Goal: Task Accomplishment & Management: Use online tool/utility

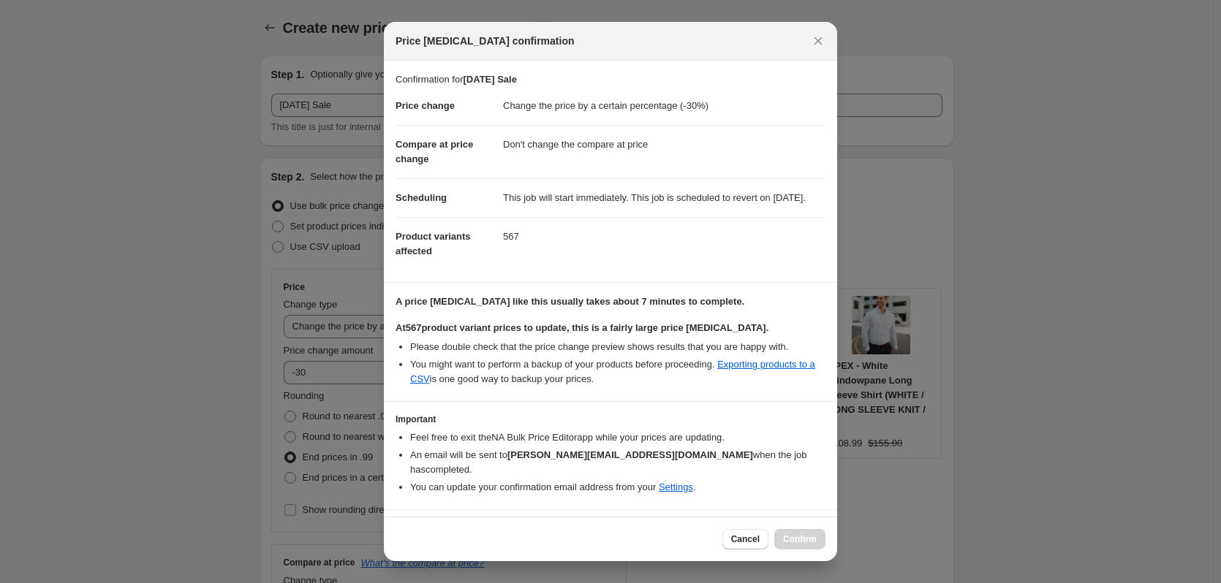
select select "percentage"
select select "no_change"
select select "tag"
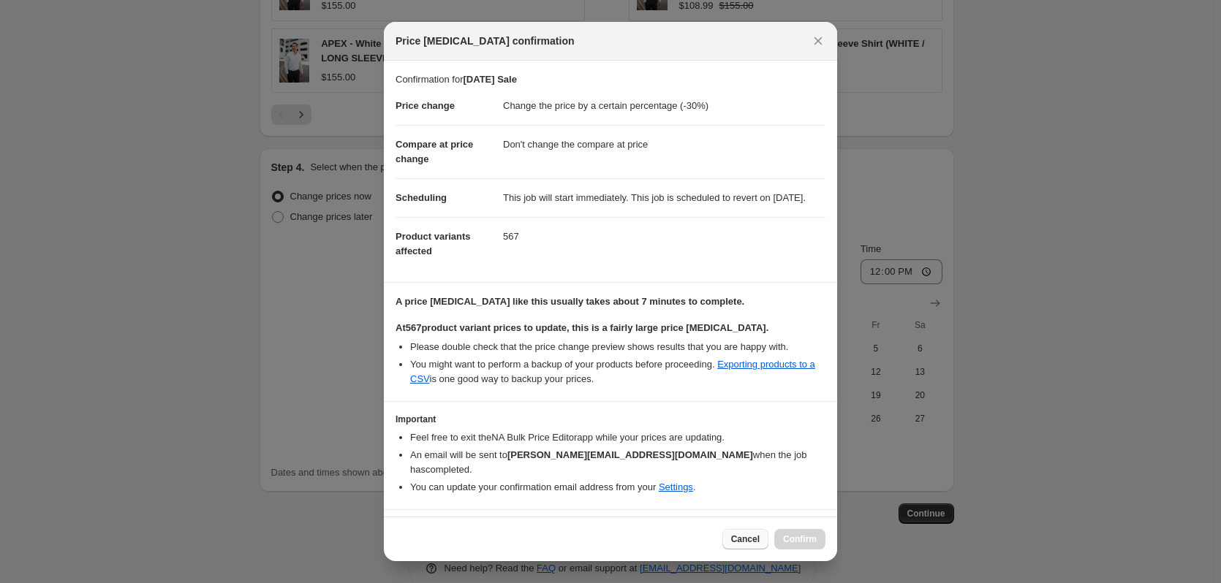
click at [744, 540] on span "Cancel" at bounding box center [745, 540] width 29 height 12
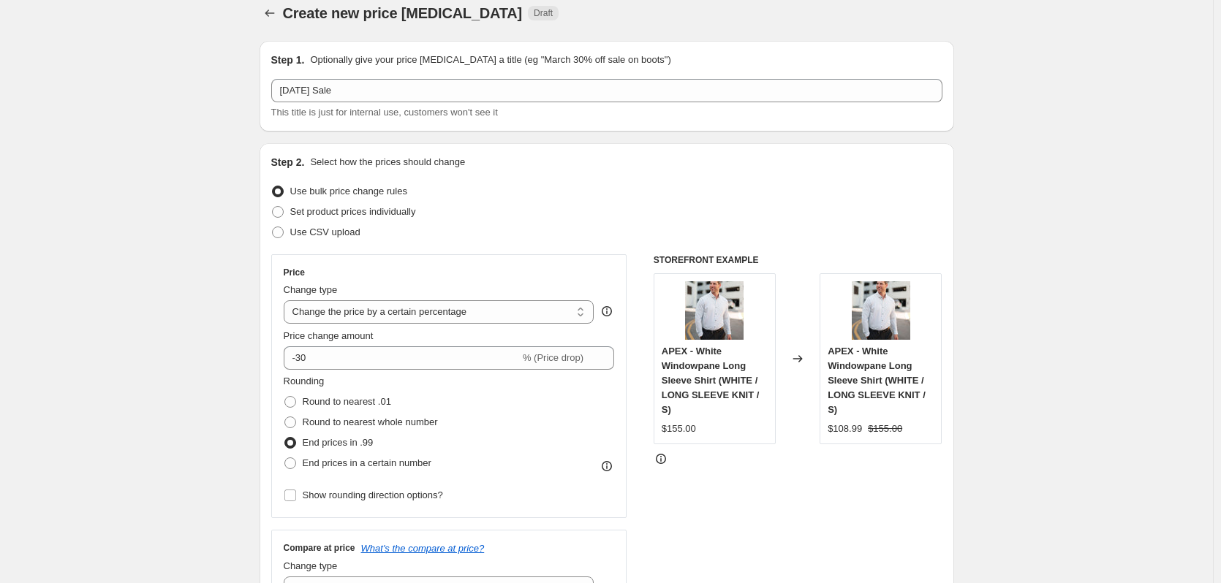
scroll to position [0, 0]
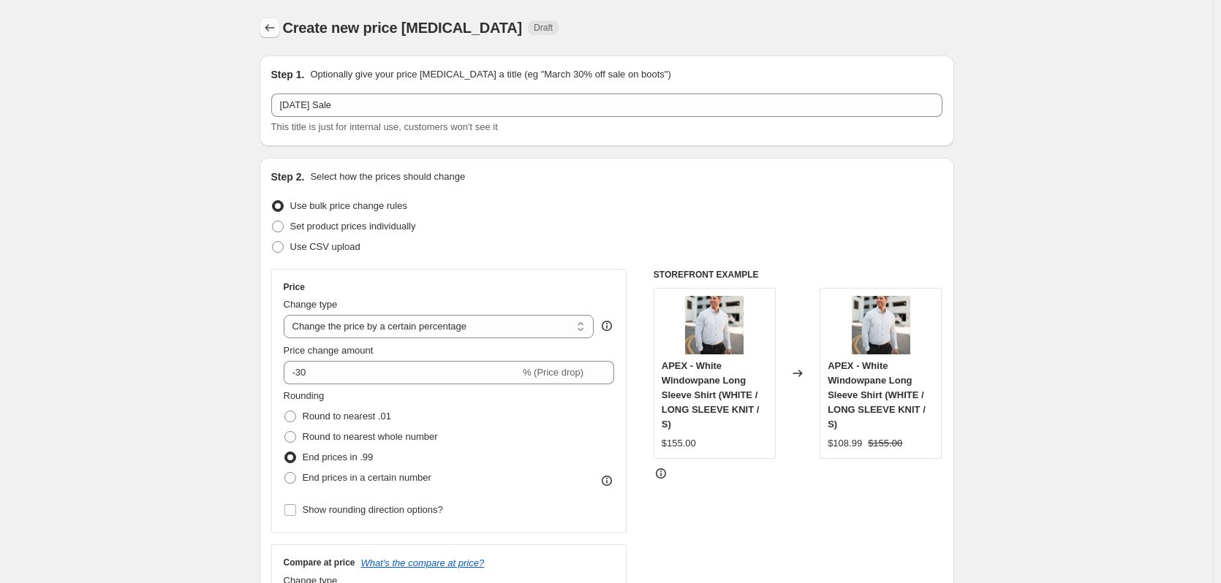
click at [271, 30] on icon "Price change jobs" at bounding box center [269, 27] width 15 height 15
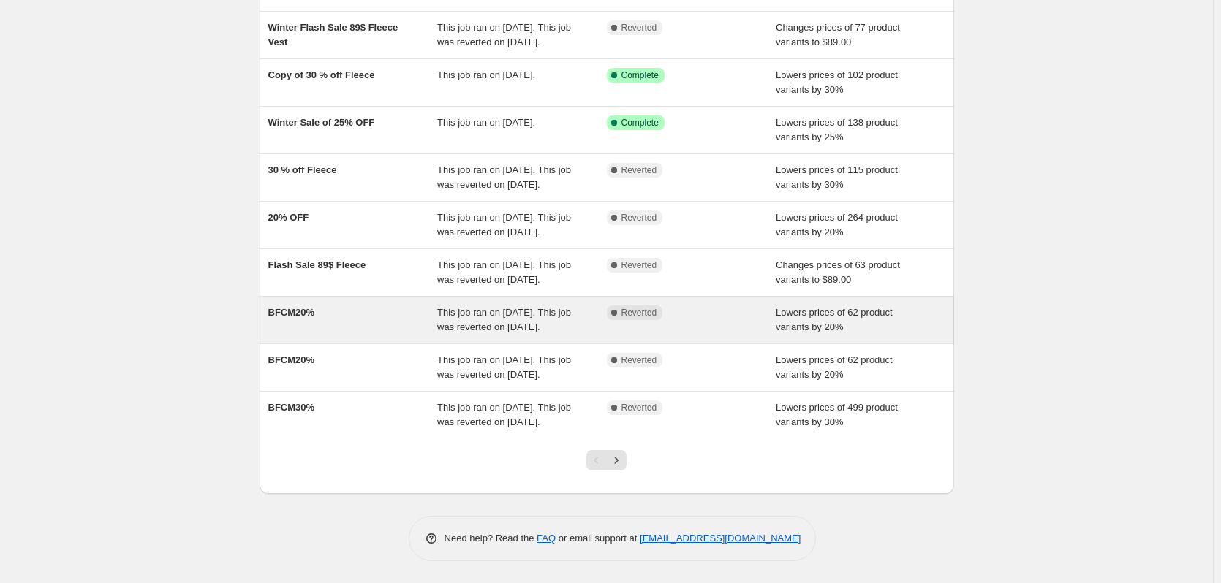
scroll to position [287, 0]
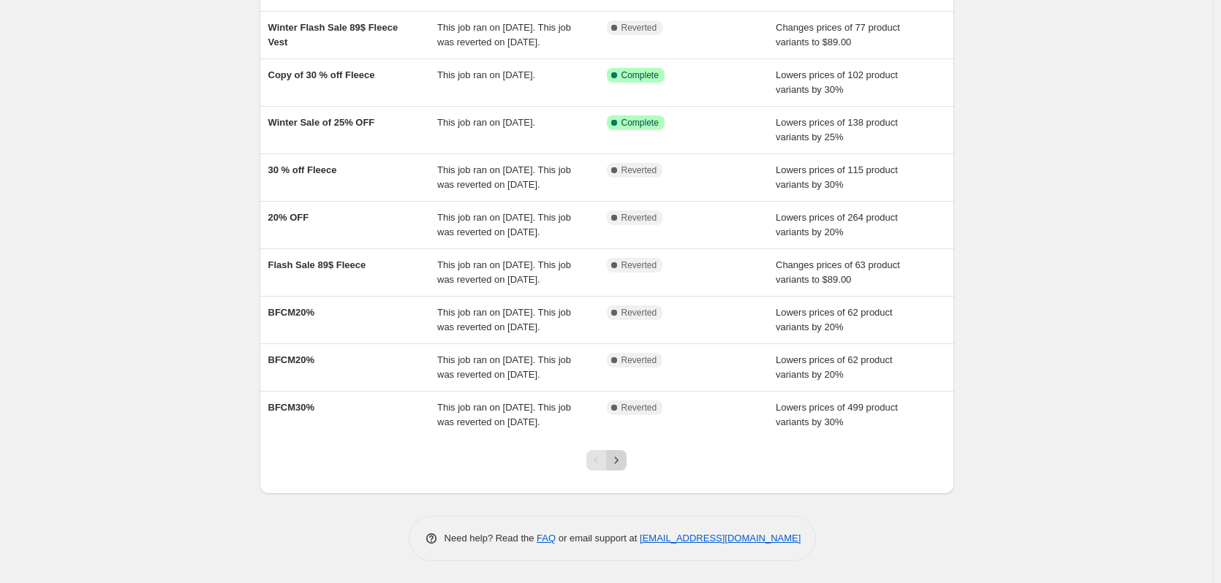
click at [623, 457] on icon "Next" at bounding box center [616, 460] width 15 height 15
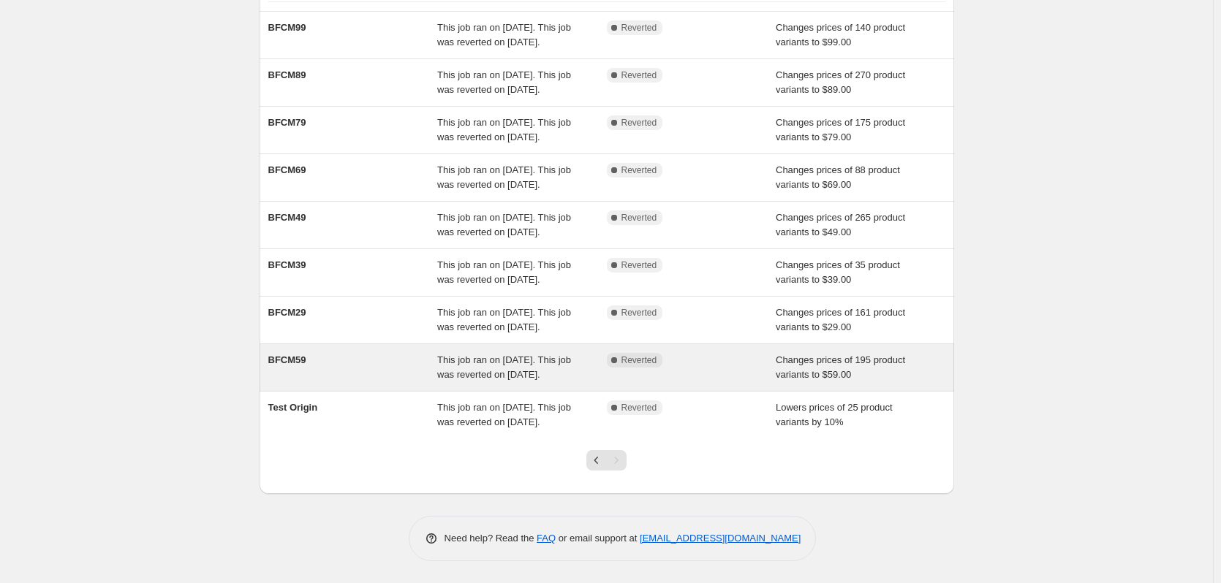
scroll to position [0, 0]
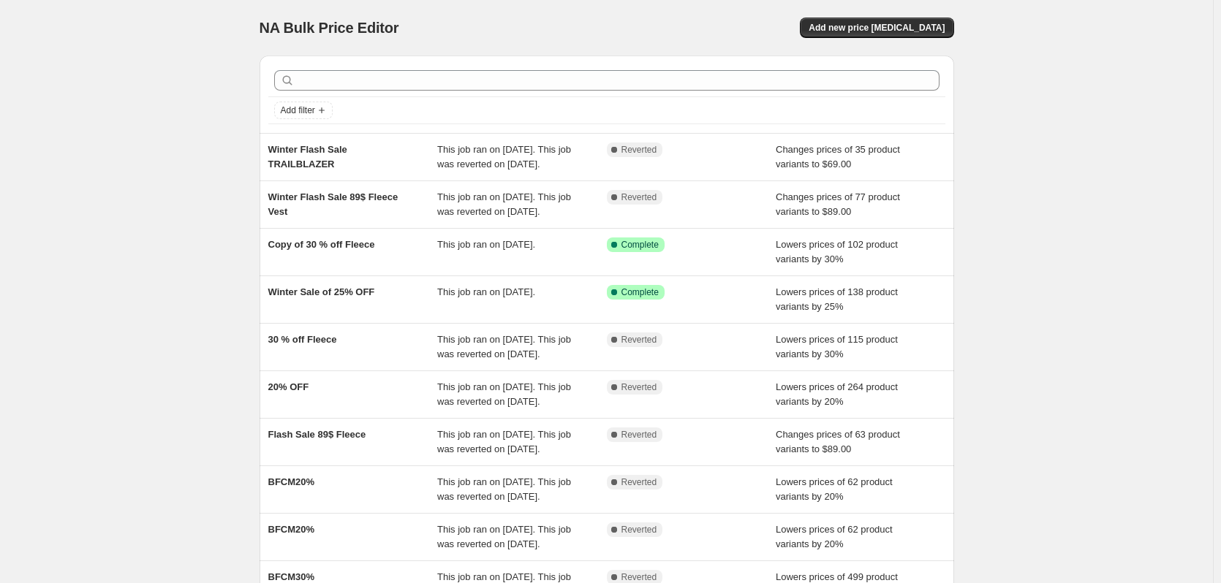
drag, startPoint x: 1077, startPoint y: 403, endPoint x: 1030, endPoint y: 393, distance: 48.4
click at [1077, 403] on div "NA Bulk Price Editor. This page is ready NA Bulk Price Editor Add new price cha…" at bounding box center [606, 376] width 1213 height 753
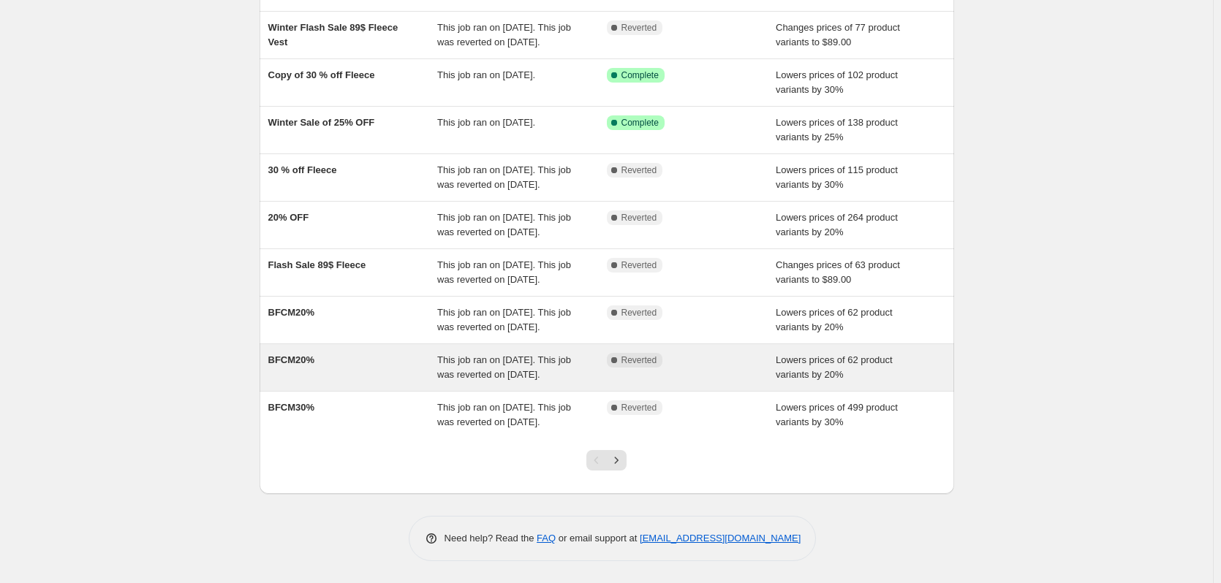
scroll to position [287, 0]
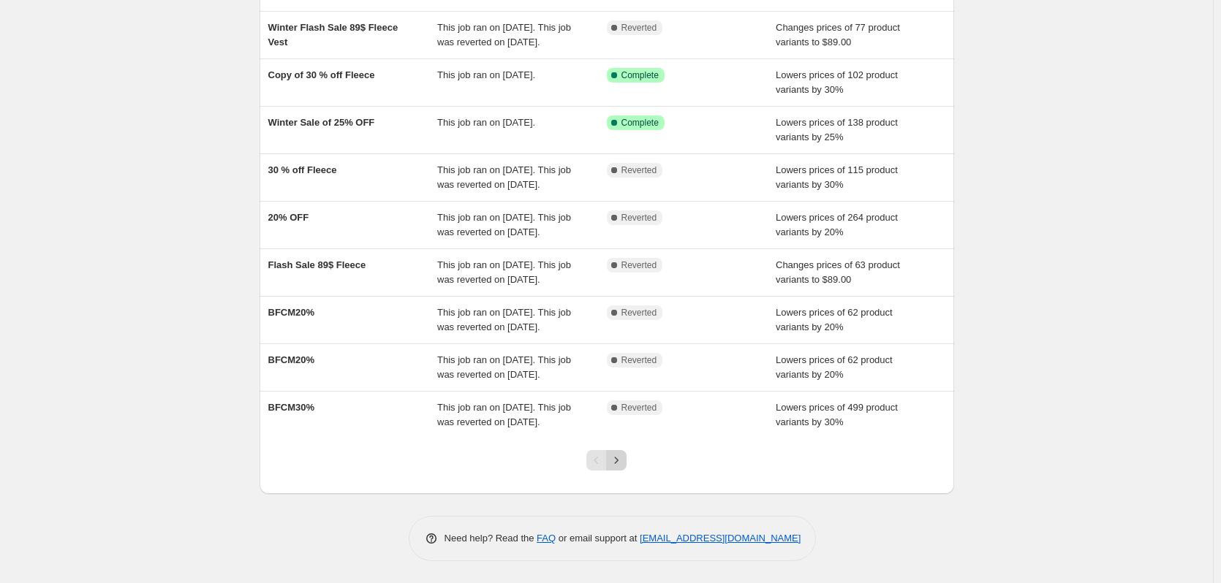
click at [623, 465] on icon "Next" at bounding box center [616, 460] width 15 height 15
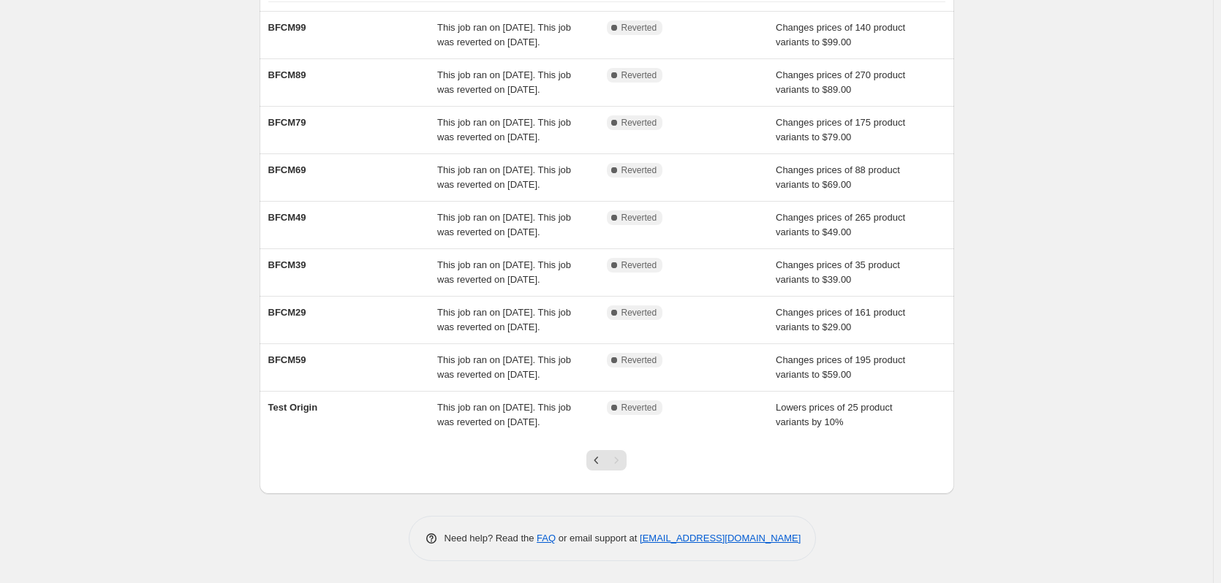
scroll to position [254, 0]
click at [621, 462] on div "Pagination" at bounding box center [616, 460] width 20 height 20
click at [971, 374] on div "NA Bulk Price Editor. This page is ready NA Bulk Price Editor Add new price cha…" at bounding box center [606, 230] width 729 height 705
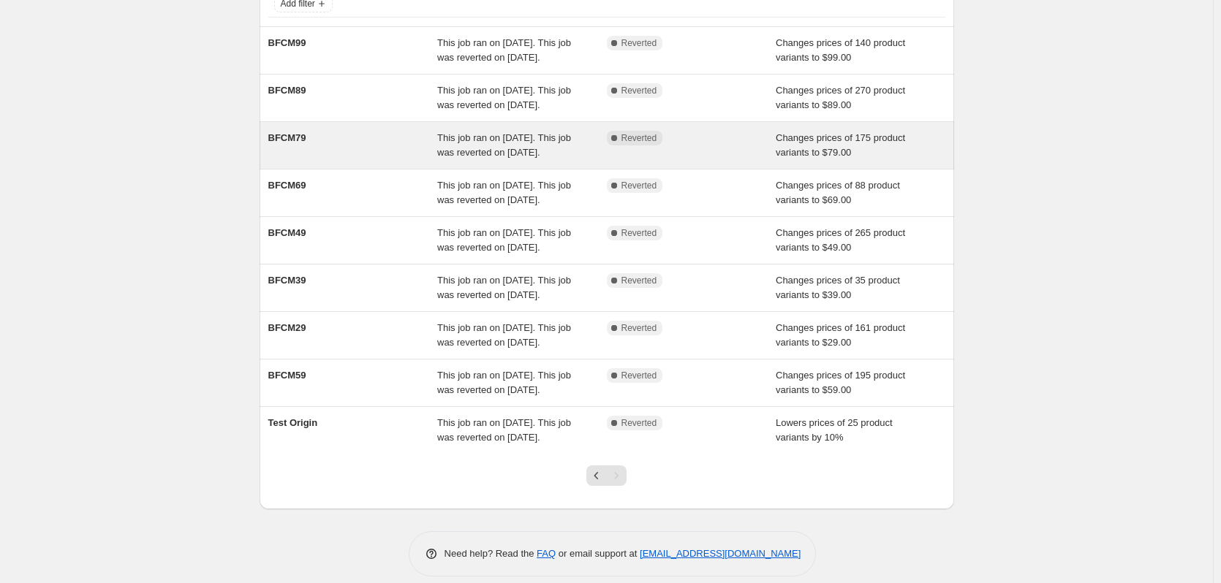
scroll to position [0, 0]
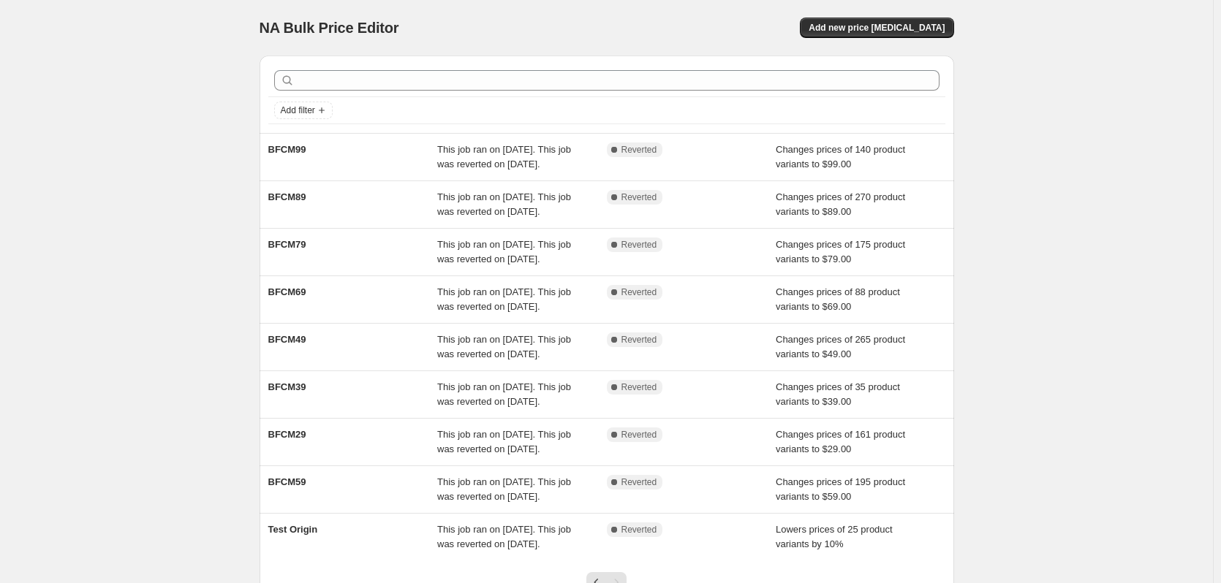
click at [406, 1] on div "NA Bulk Price Editor. This page is ready NA Bulk Price Editor Add new price cha…" at bounding box center [606, 28] width 694 height 56
click at [430, 16] on div "NA Bulk Price Editor. This page is ready NA Bulk Price Editor Add new price cha…" at bounding box center [606, 28] width 694 height 56
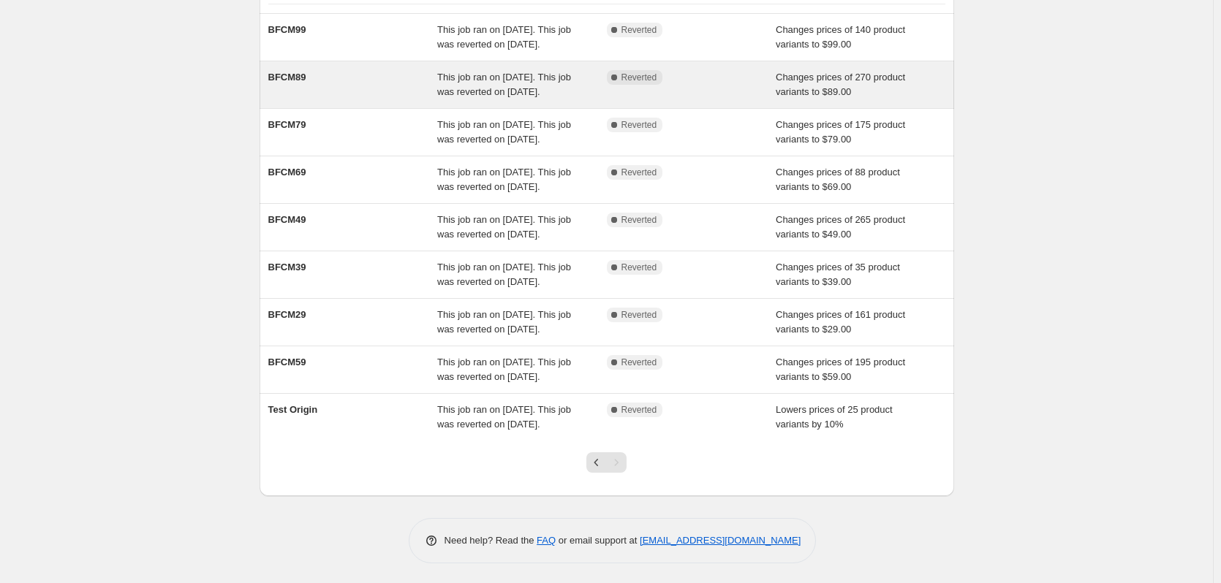
scroll to position [254, 0]
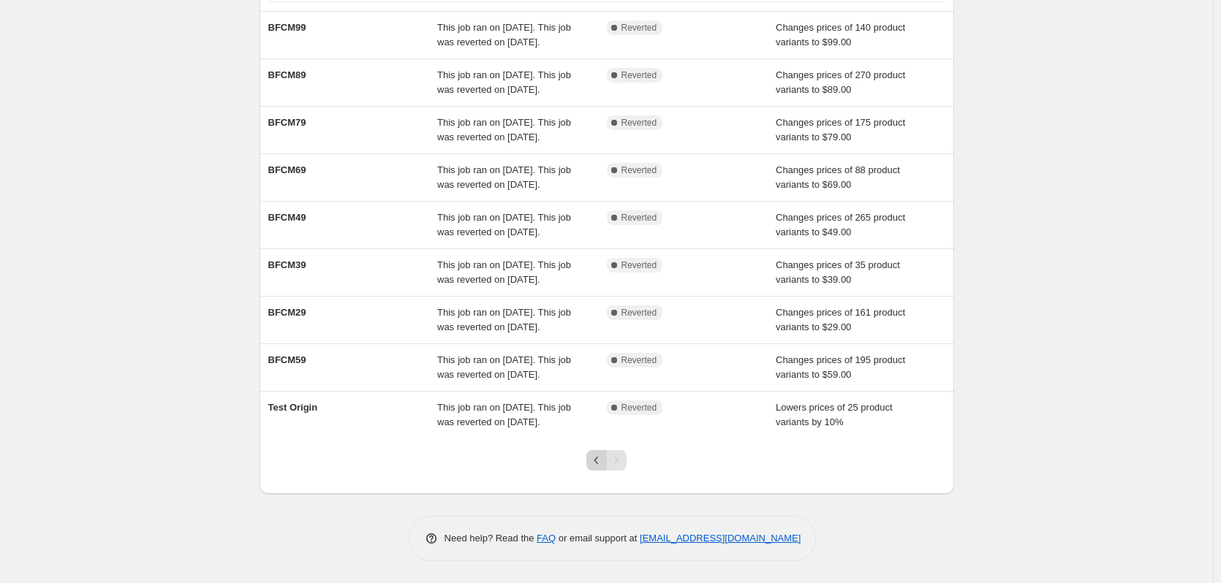
click at [599, 463] on icon "Previous" at bounding box center [596, 460] width 4 height 7
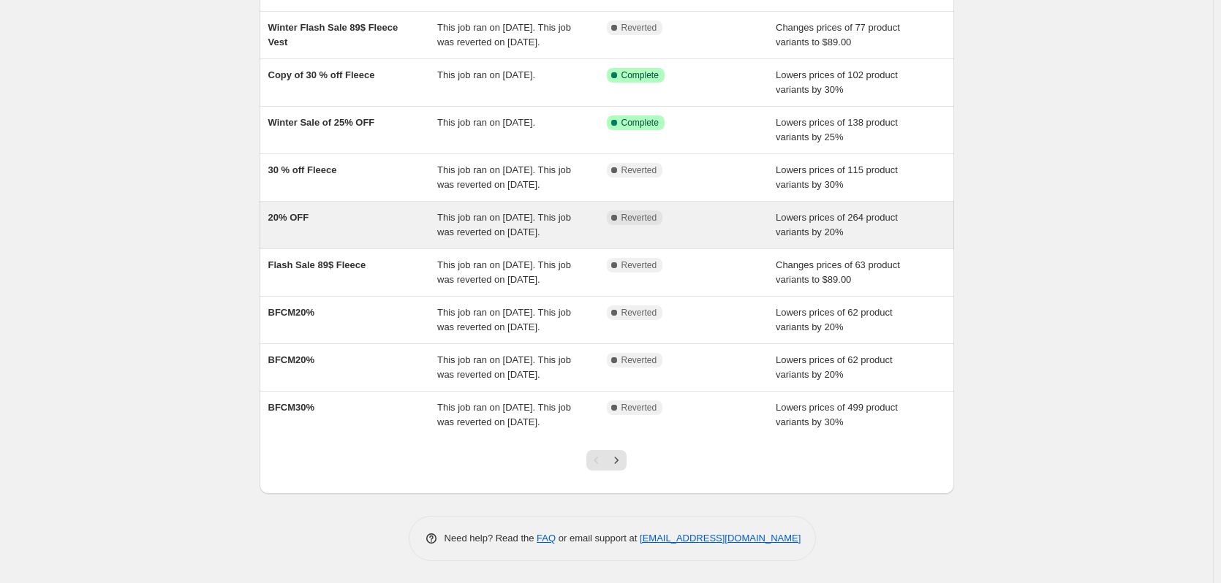
scroll to position [0, 0]
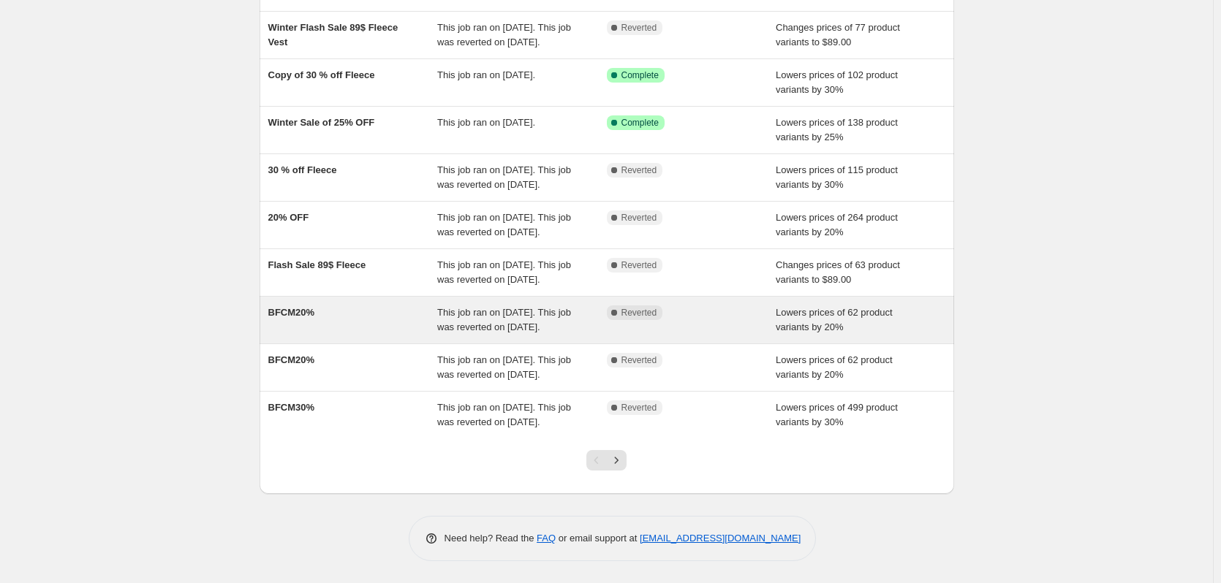
scroll to position [287, 0]
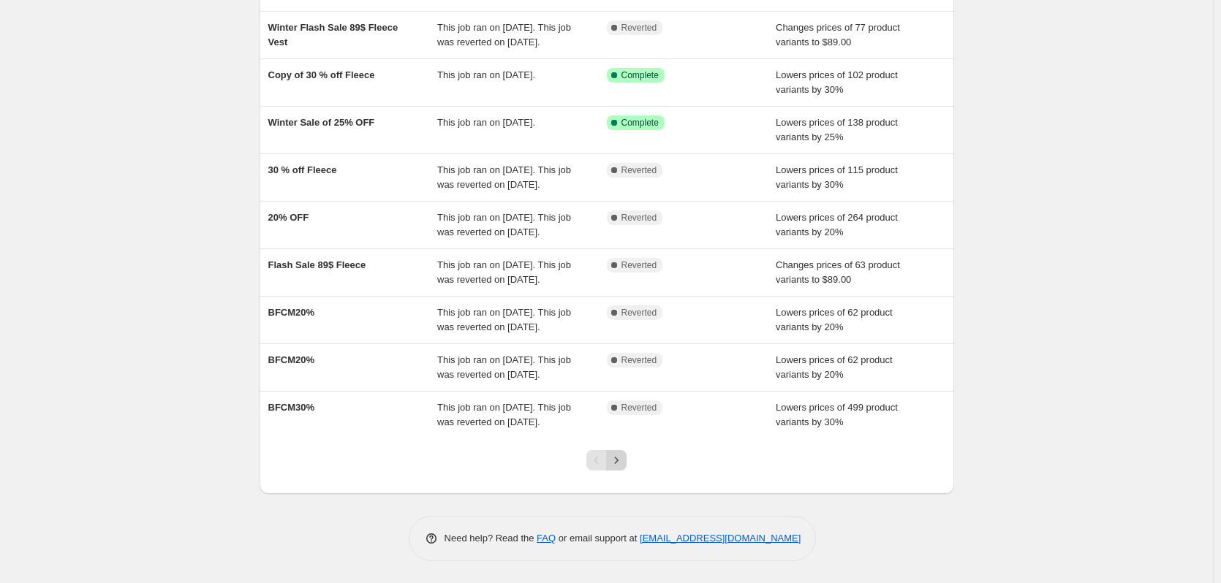
click at [623, 458] on icon "Next" at bounding box center [616, 460] width 15 height 15
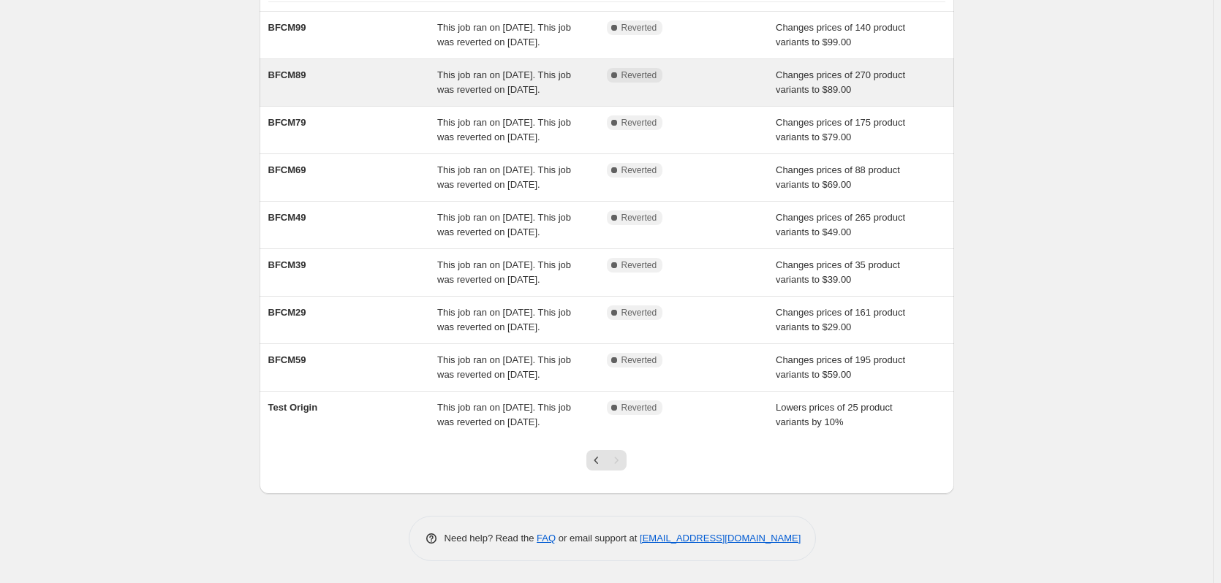
scroll to position [254, 0]
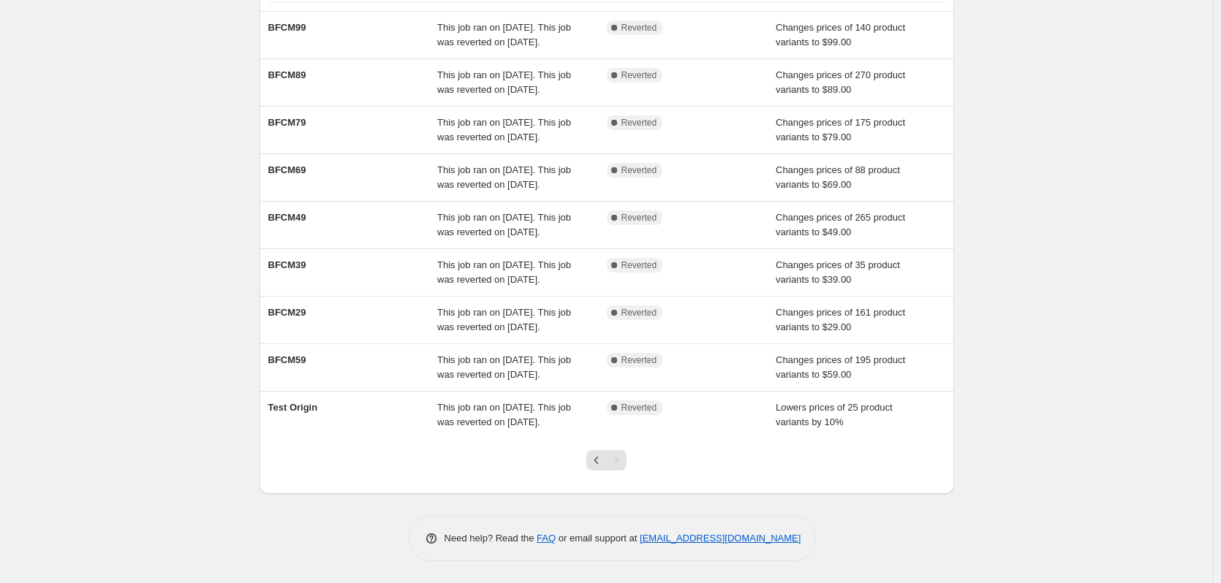
click at [736, 447] on div at bounding box center [606, 467] width 694 height 56
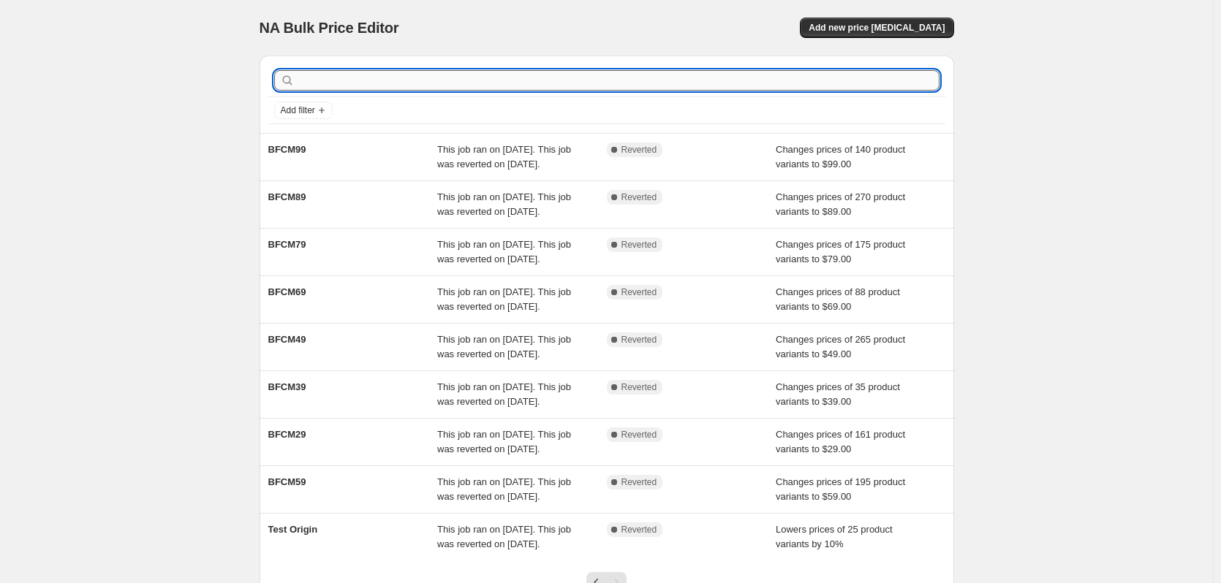
click at [320, 80] on input "text" at bounding box center [618, 80] width 642 height 20
type input "LAB"
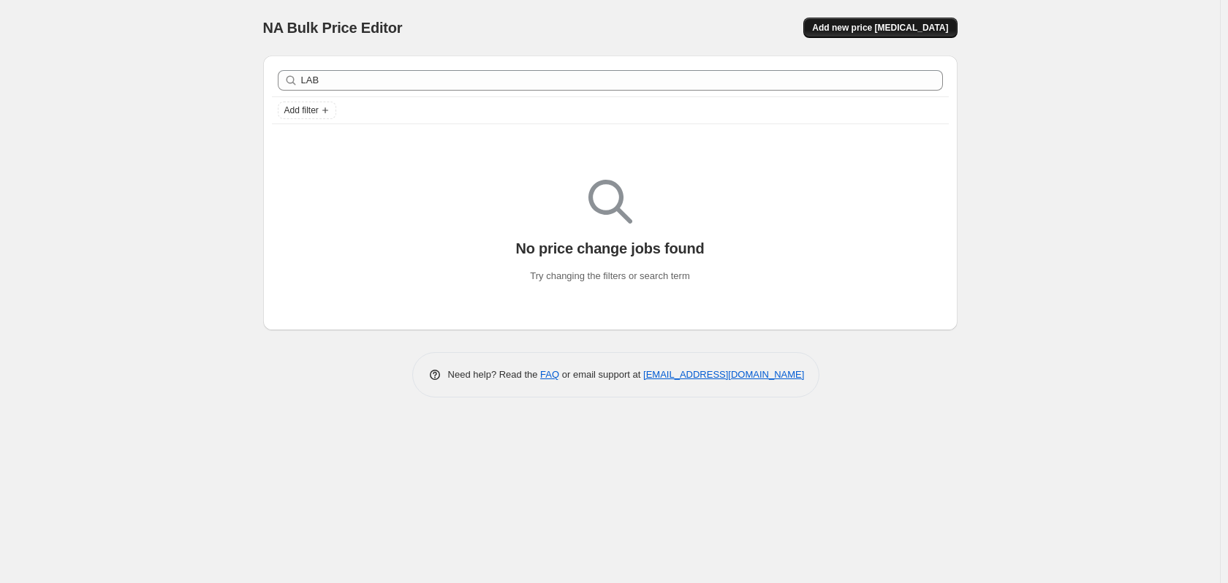
click at [885, 26] on span "Add new price [MEDICAL_DATA]" at bounding box center [880, 28] width 136 height 12
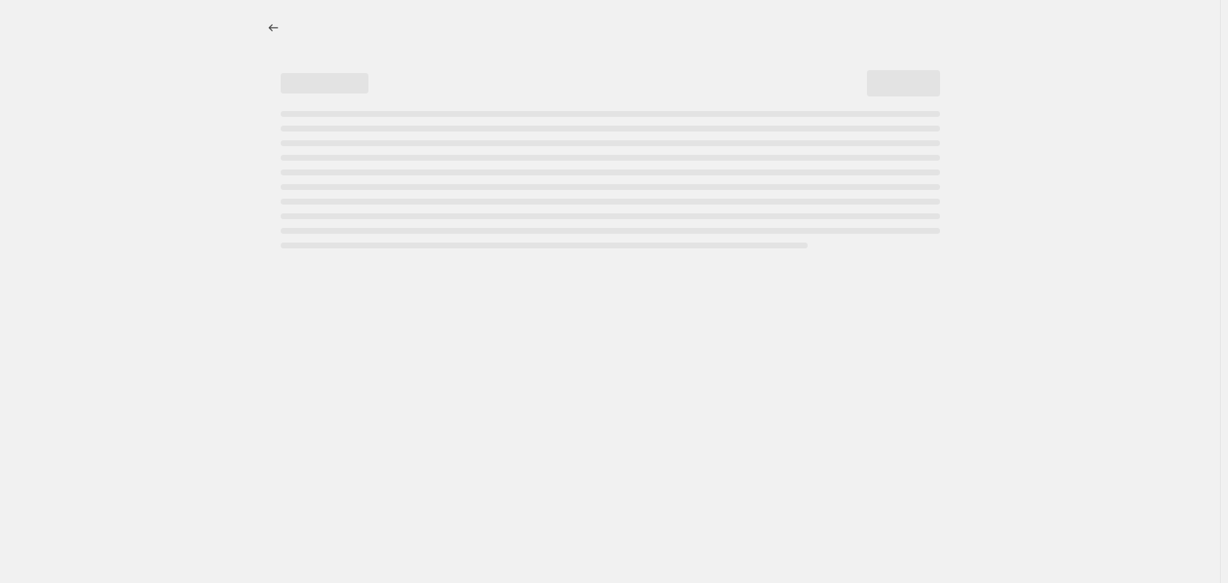
select select "percentage"
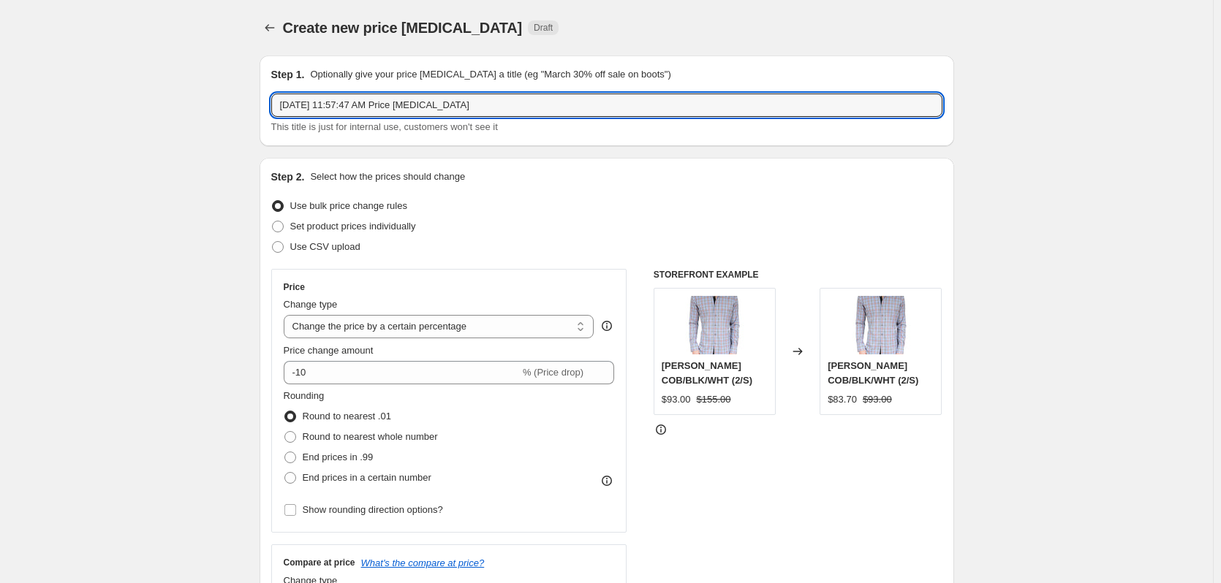
drag, startPoint x: 382, startPoint y: 140, endPoint x: 174, endPoint y: 184, distance: 213.0
type input "l"
type input "[DATE] SALE - NEW 30"
click at [336, 368] on input "-10" at bounding box center [402, 372] width 236 height 23
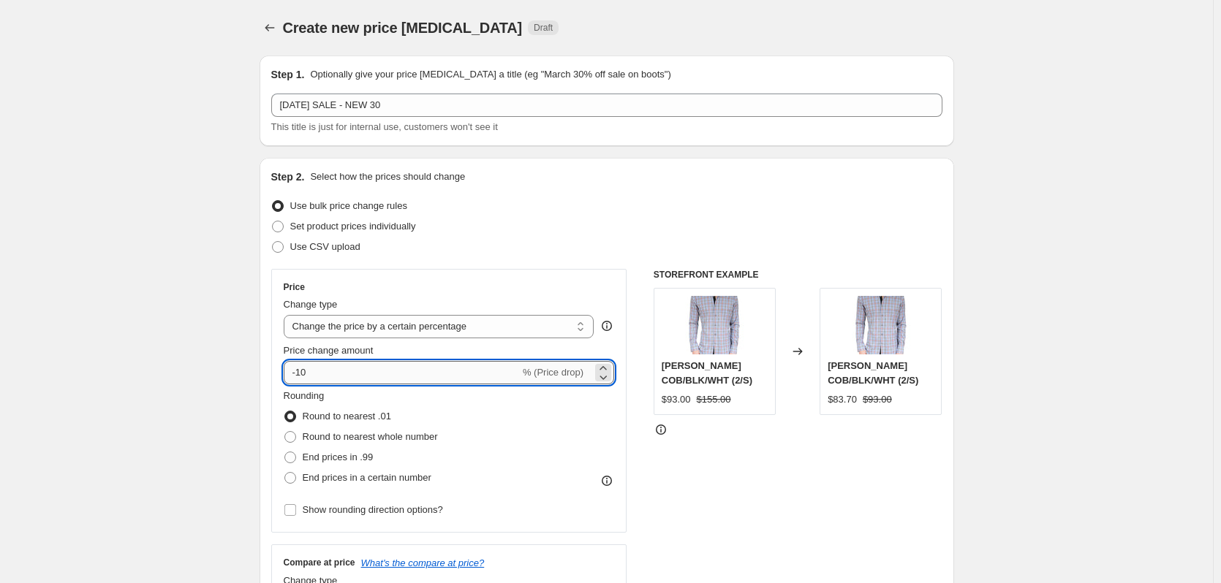
type input "-1"
type input "-30"
click at [509, 428] on div "Rounding Round to nearest .01 Round to nearest whole number End prices in .99 E…" at bounding box center [449, 438] width 331 height 99
click at [309, 452] on span "End prices in .99" at bounding box center [338, 457] width 71 height 11
click at [285, 452] on input "End prices in .99" at bounding box center [284, 452] width 1 height 1
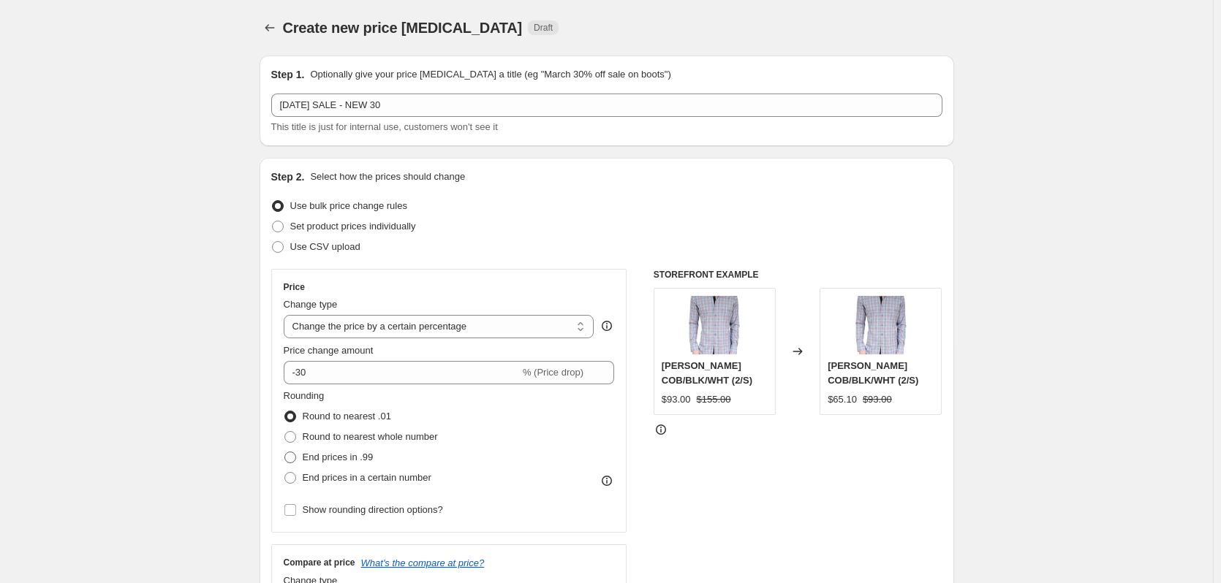
radio input "true"
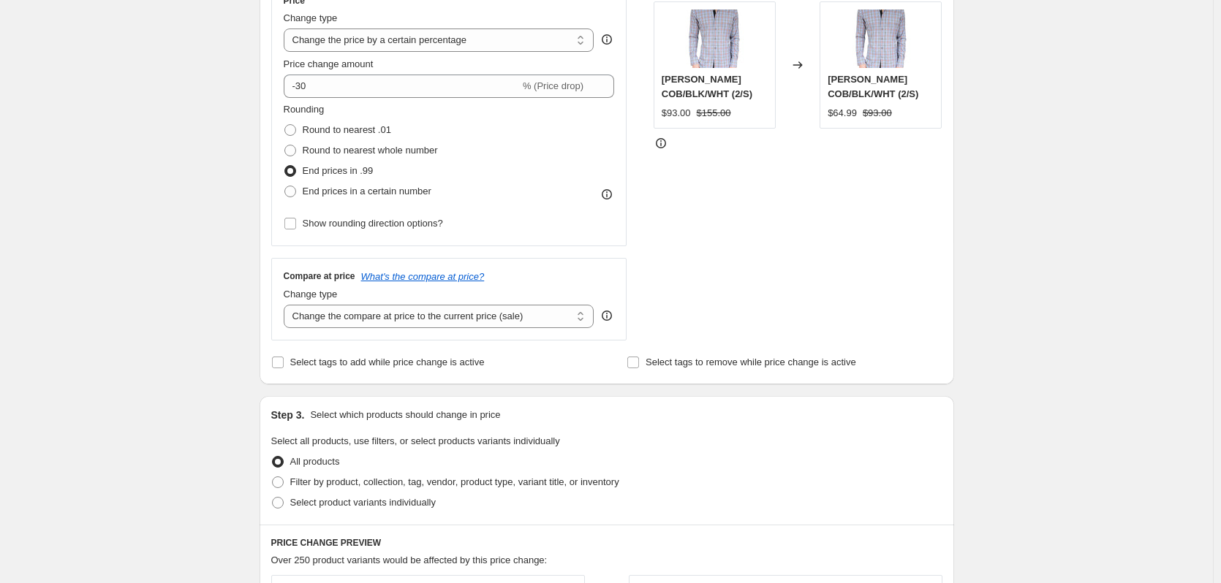
scroll to position [292, 0]
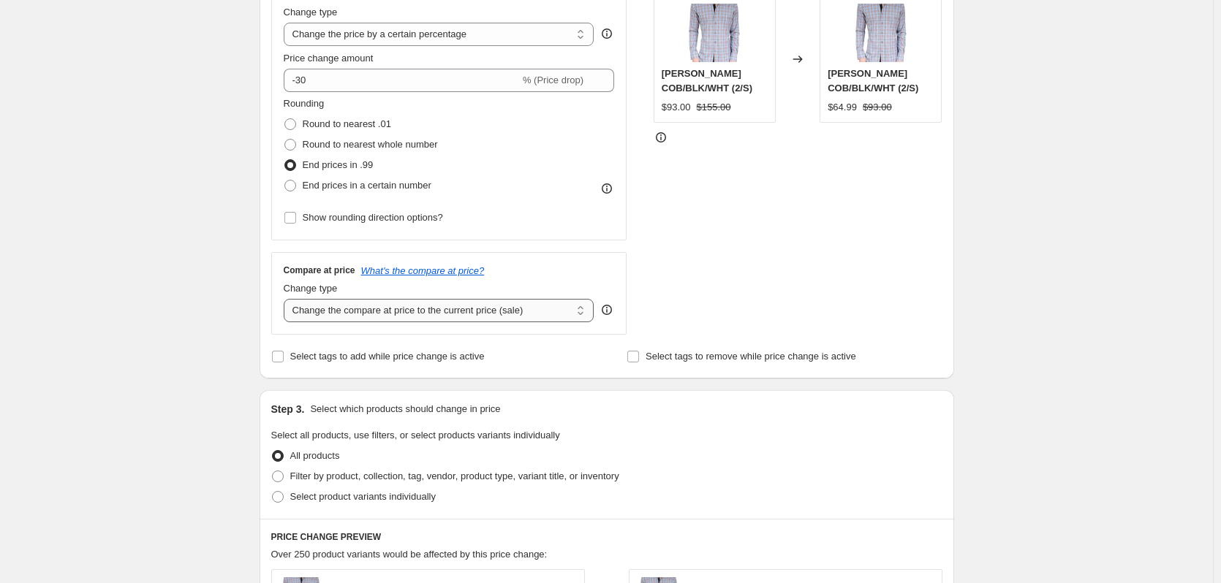
click at [356, 316] on select "Change the compare at price to the current price (sale) Change the compare at p…" at bounding box center [439, 310] width 311 height 23
select select "no_change"
click at [287, 299] on select "Change the compare at price to the current price (sale) Change the compare at p…" at bounding box center [439, 310] width 311 height 23
click at [787, 241] on div "STOREFRONT EXAMPLE [PERSON_NAME] COB/BLK/WHT (2/S) $93.00 $155.00 Changed to [P…" at bounding box center [797, 156] width 289 height 358
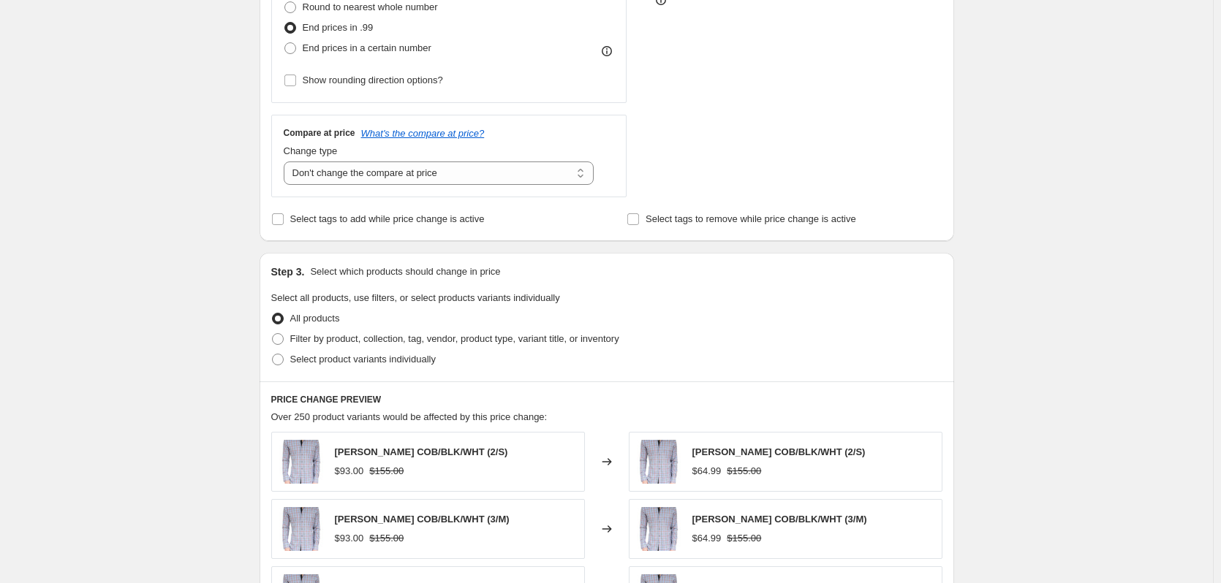
scroll to position [439, 0]
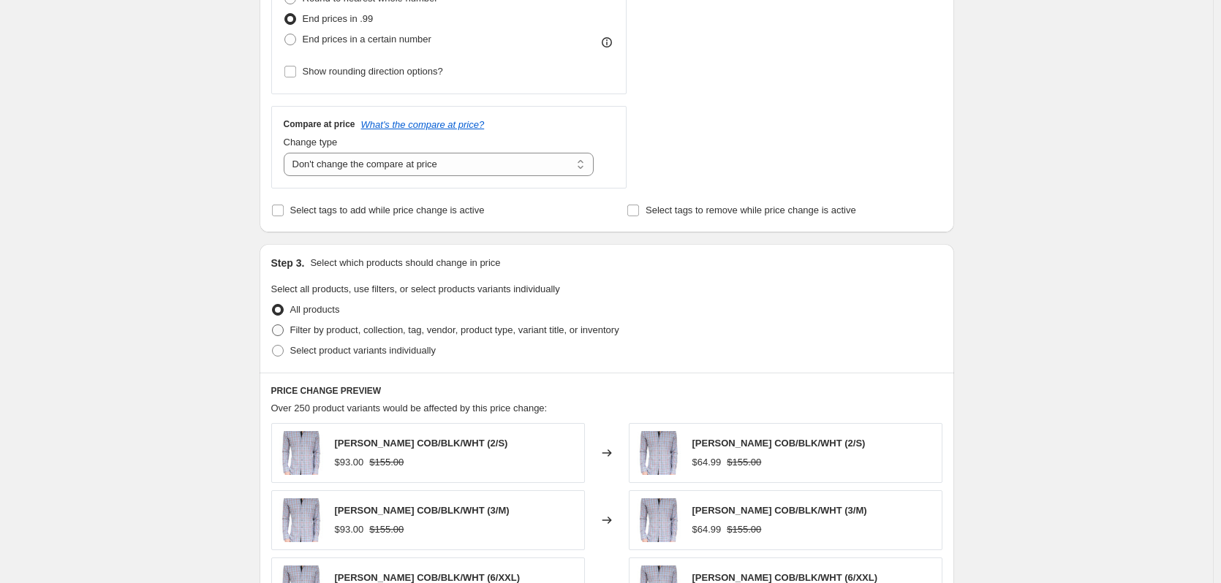
click at [322, 335] on span "Filter by product, collection, tag, vendor, product type, variant title, or inv…" at bounding box center [454, 330] width 329 height 11
click at [273, 325] on input "Filter by product, collection, tag, vendor, product type, variant title, or inv…" at bounding box center [272, 325] width 1 height 1
radio input "true"
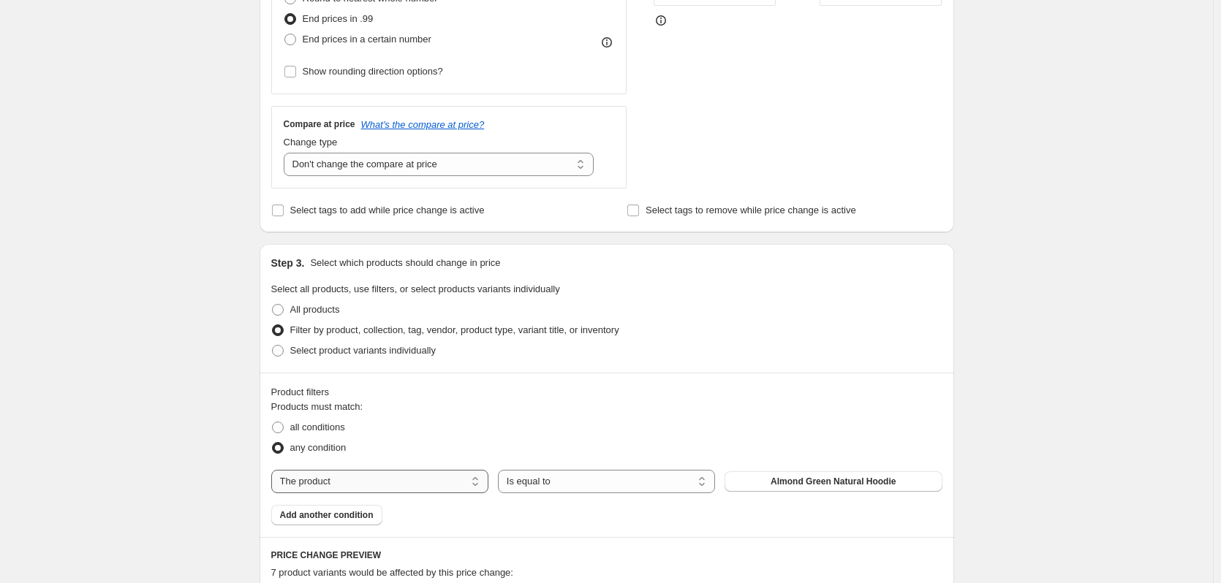
click at [409, 490] on select "The product The product's collection The product's tag The product's vendor The…" at bounding box center [379, 481] width 217 height 23
select select "tag"
click at [808, 485] on button "25off" at bounding box center [832, 481] width 217 height 20
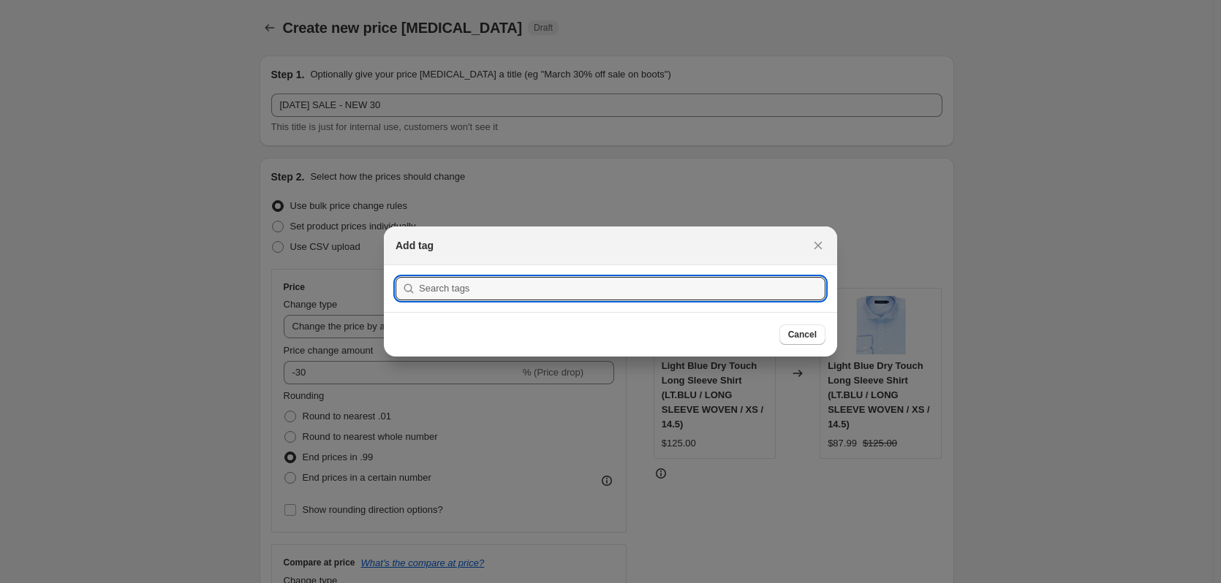
scroll to position [0, 0]
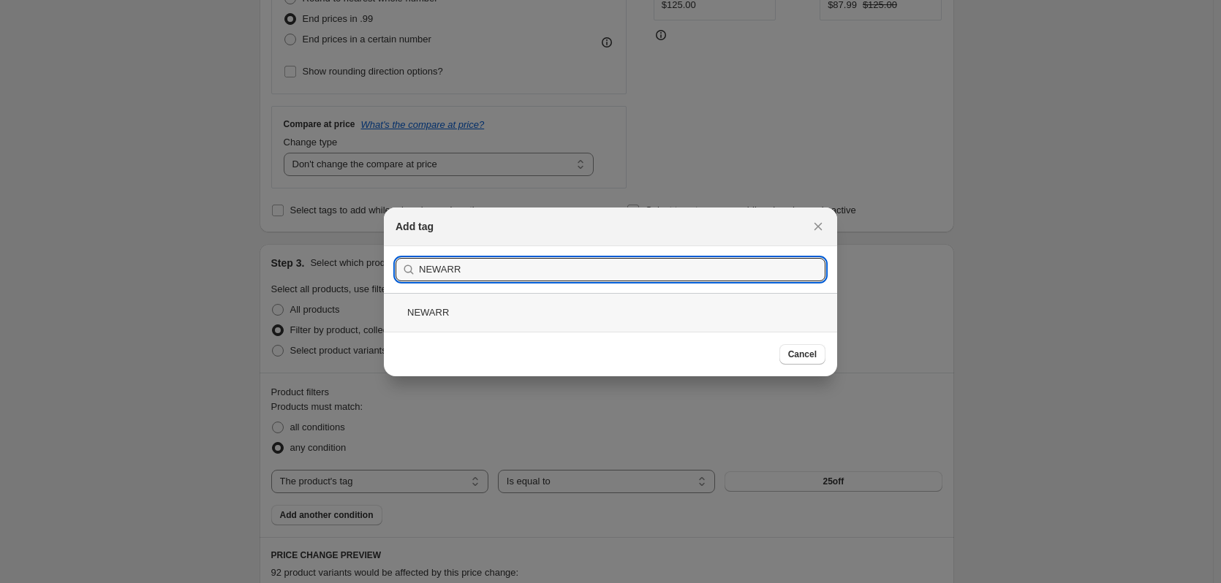
type input "NEWARR"
click at [448, 319] on div "NEWARR" at bounding box center [610, 312] width 453 height 39
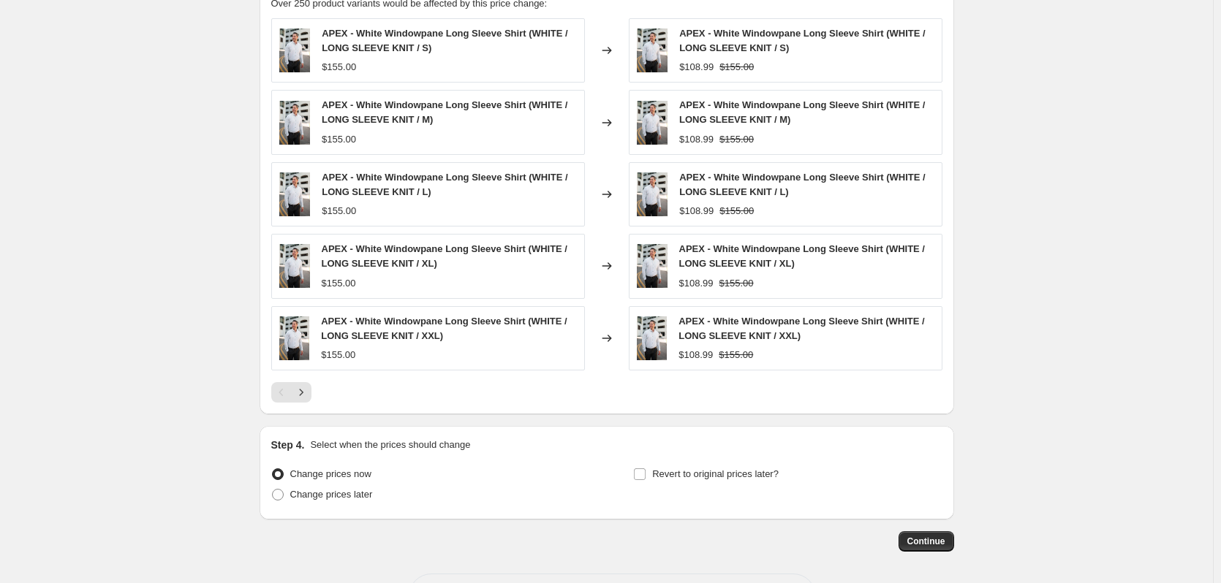
scroll to position [1066, 0]
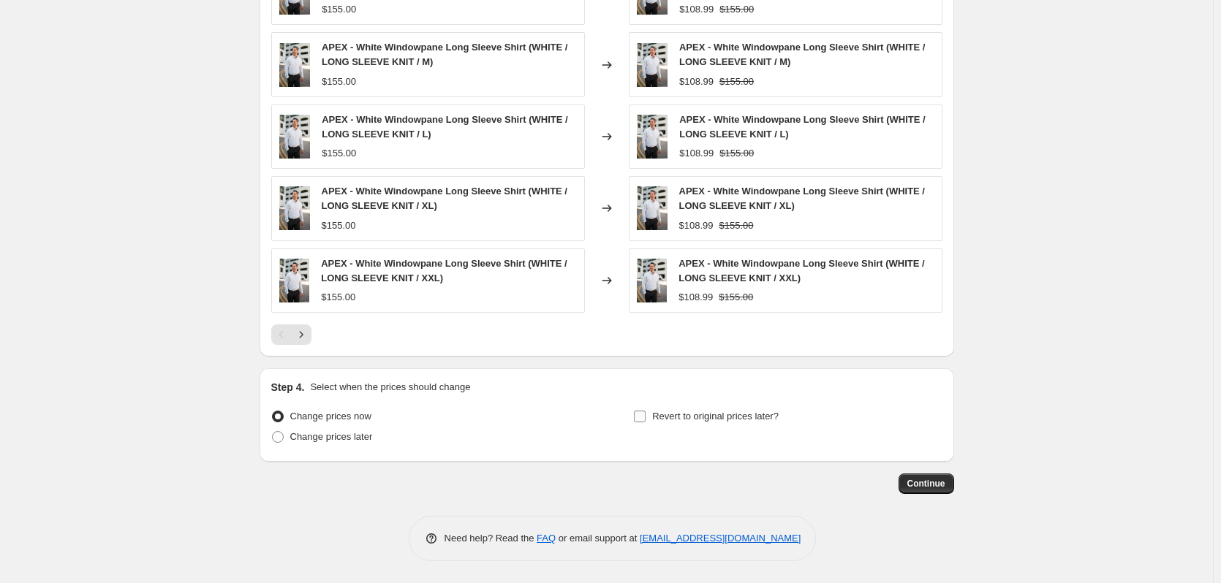
click at [645, 415] on input "Revert to original prices later?" at bounding box center [640, 417] width 12 height 12
checkbox input "true"
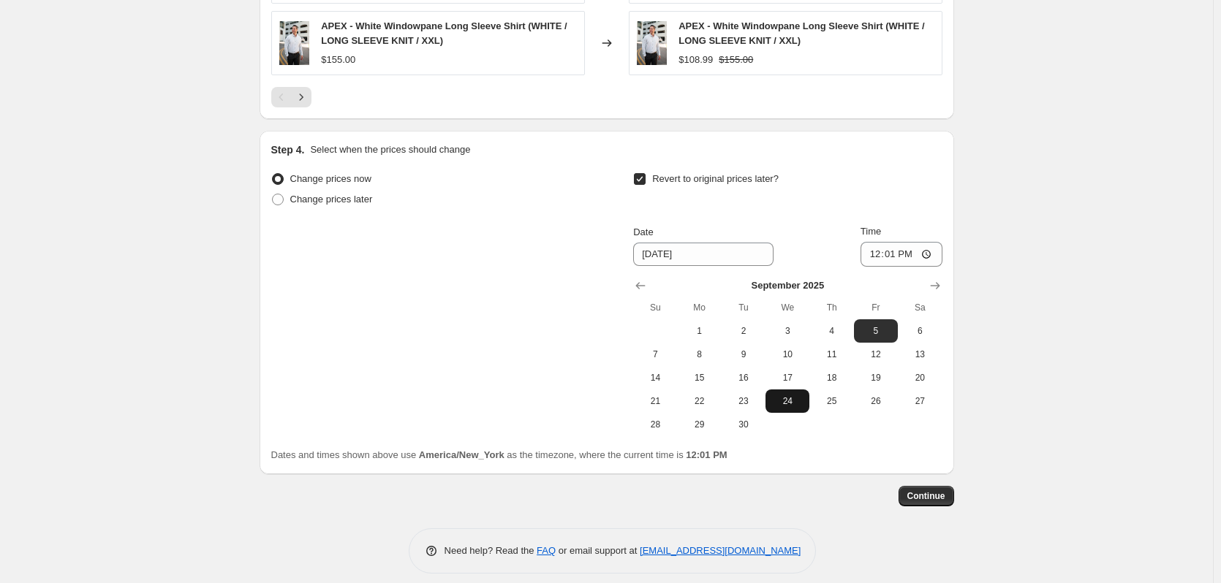
scroll to position [1316, 0]
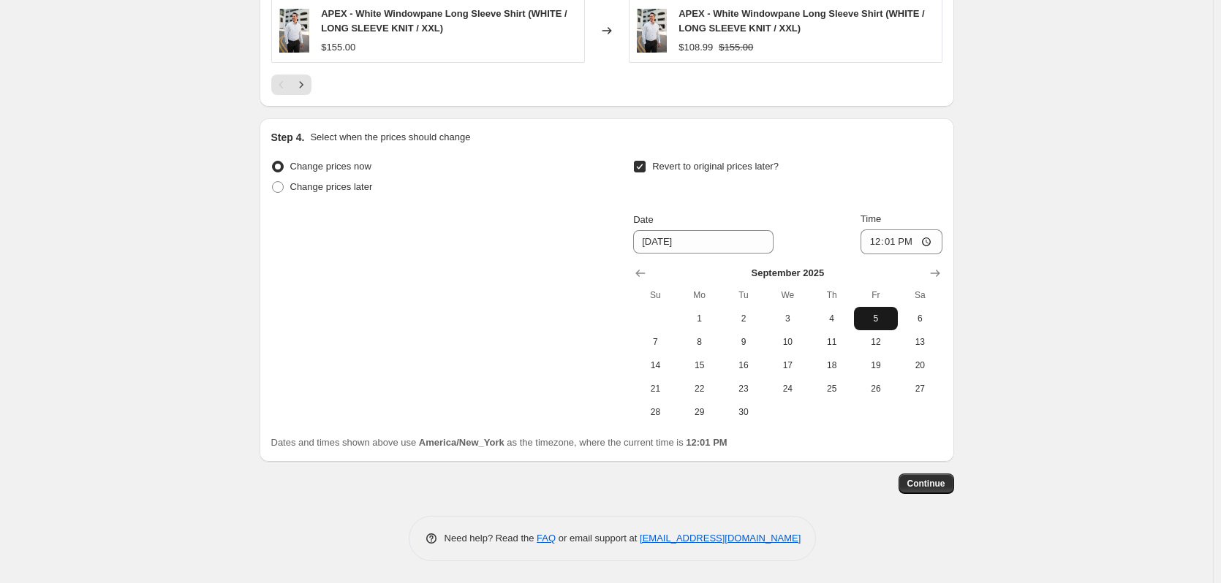
click at [877, 317] on span "5" at bounding box center [876, 319] width 32 height 12
click at [925, 487] on span "Continue" at bounding box center [926, 484] width 38 height 12
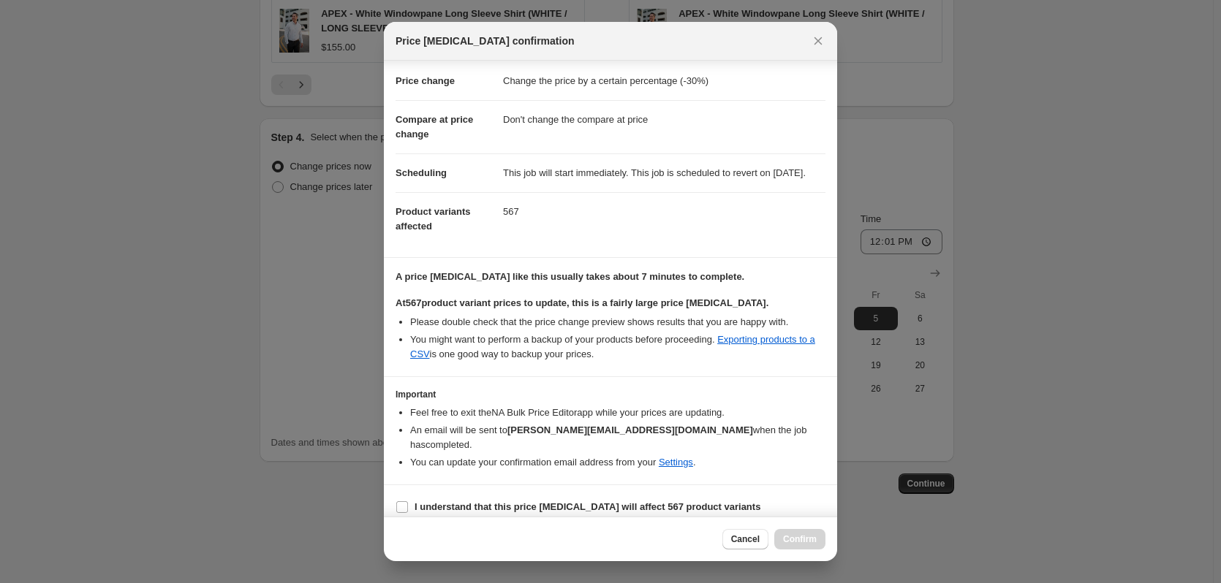
scroll to position [37, 0]
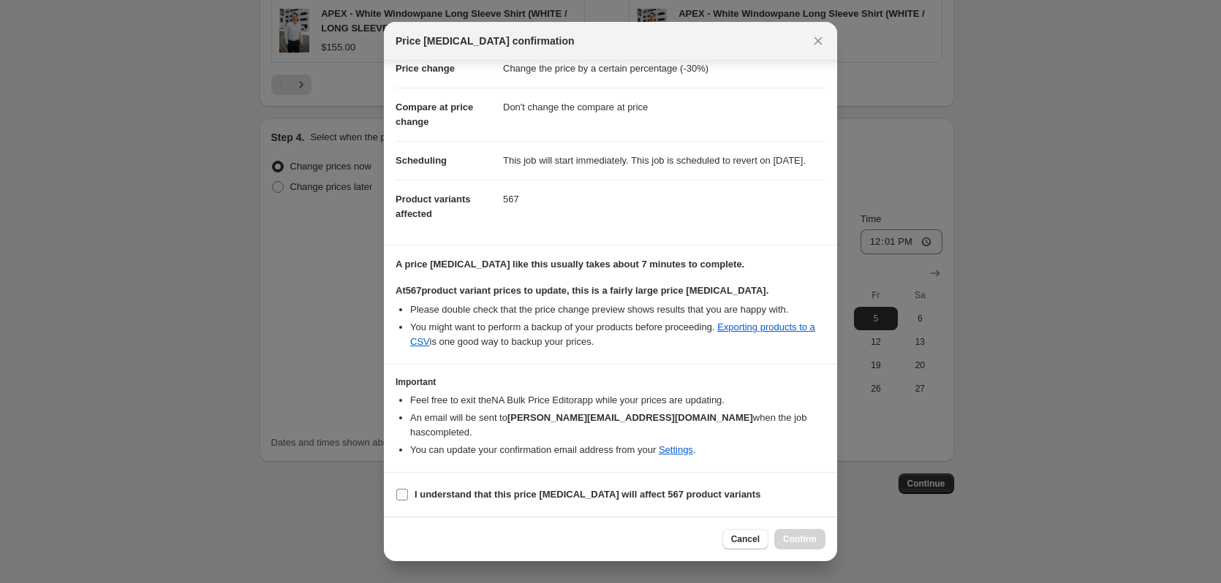
click at [407, 493] on input "I understand that this price [MEDICAL_DATA] will affect 567 product variants" at bounding box center [402, 495] width 12 height 12
checkbox input "true"
click at [801, 542] on span "Confirm" at bounding box center [800, 540] width 34 height 12
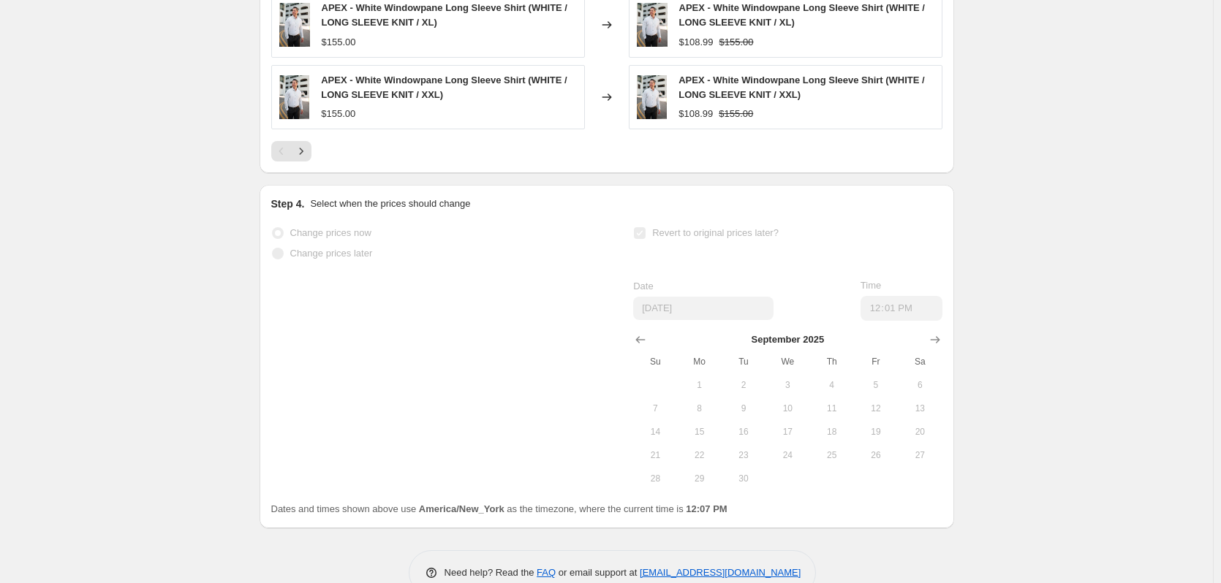
scroll to position [1354, 0]
select select "percentage"
select select "no_change"
select select "tag"
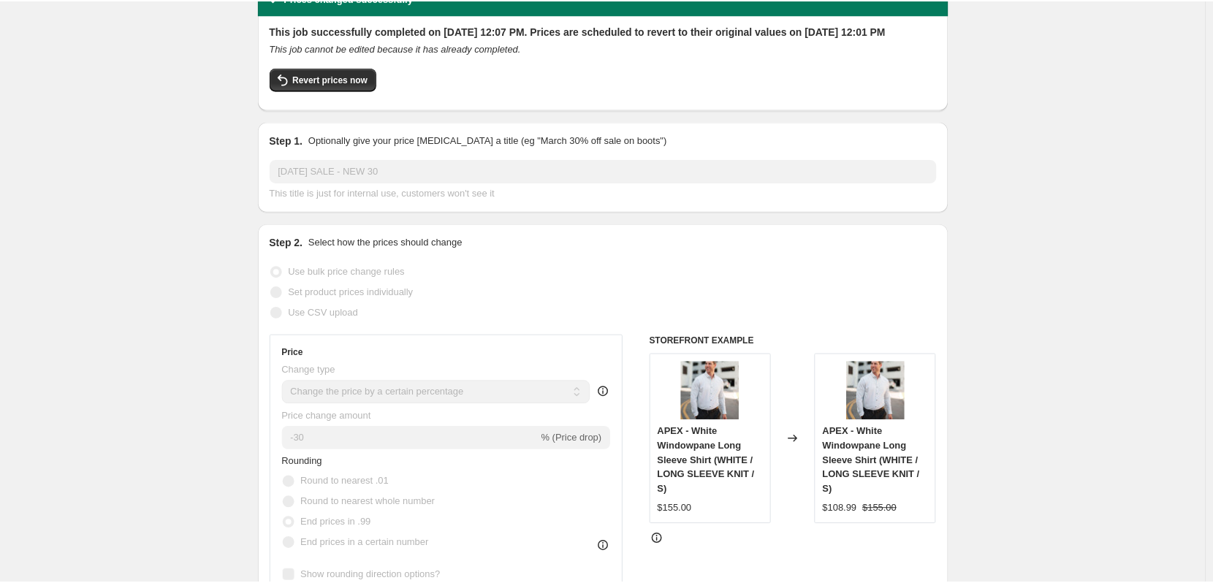
scroll to position [0, 0]
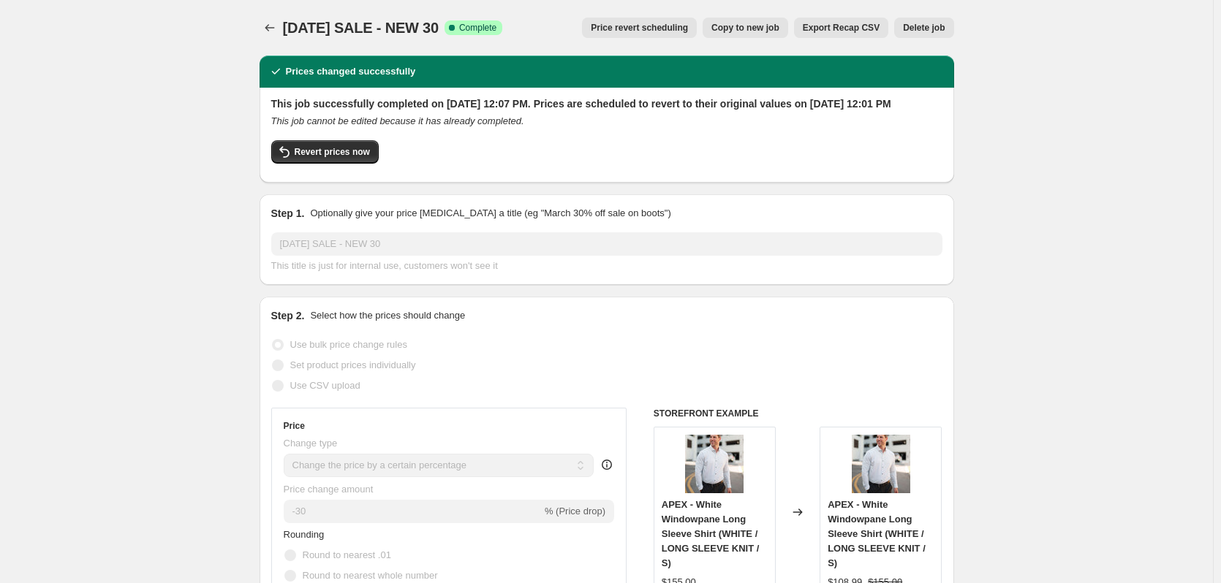
click at [555, 158] on div "Revert prices now" at bounding box center [606, 155] width 671 height 31
click at [276, 26] on icon "Price change jobs" at bounding box center [269, 27] width 15 height 15
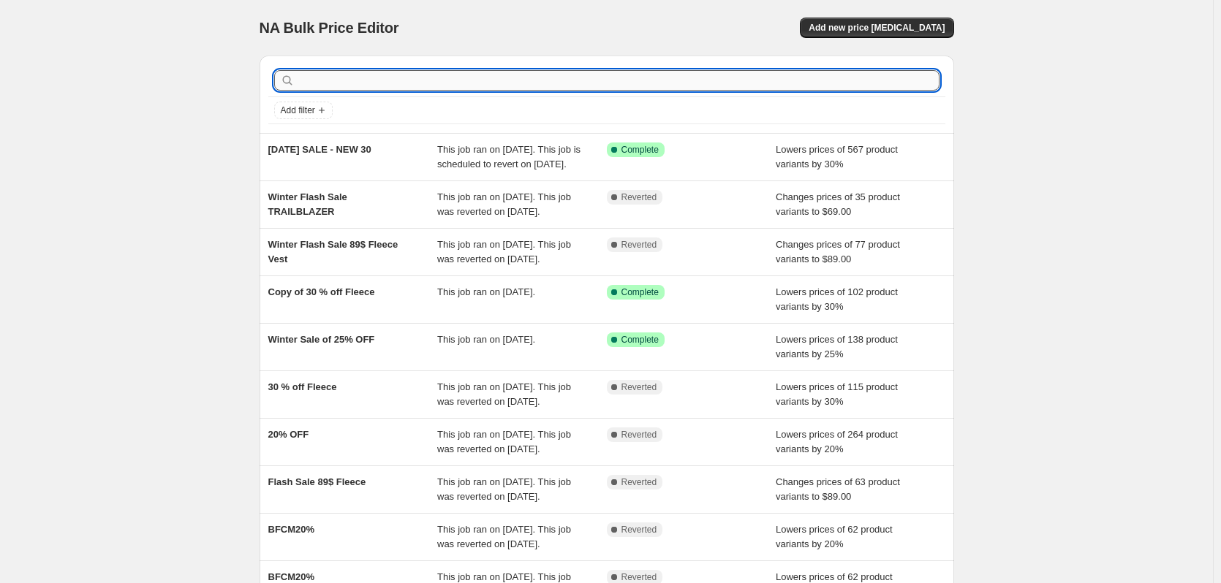
click at [316, 78] on input "text" at bounding box center [618, 80] width 642 height 20
